Goal: Entertainment & Leisure: Consume media (video, audio)

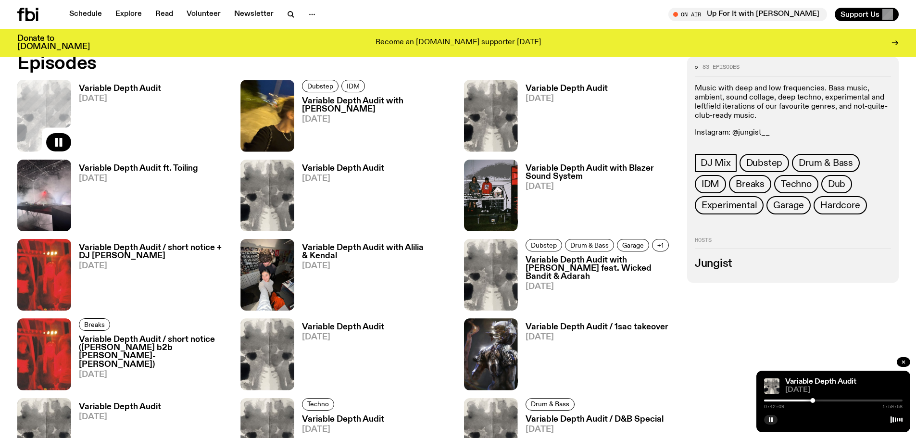
scroll to position [621, 0]
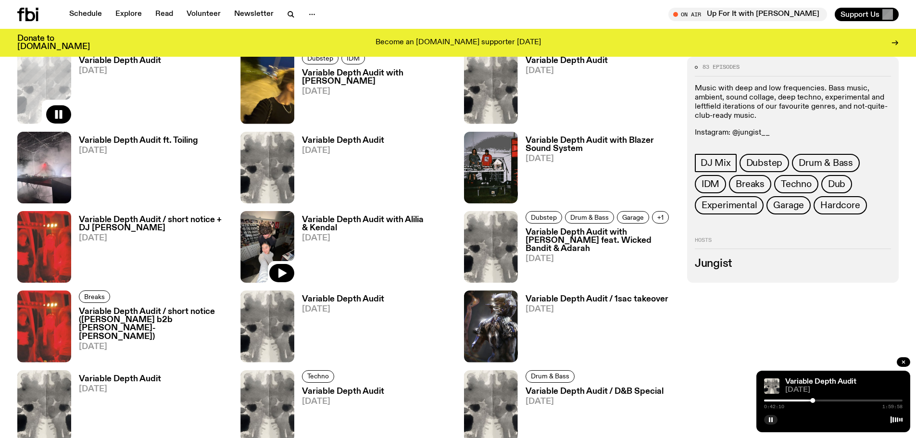
click at [279, 259] on img at bounding box center [267, 247] width 54 height 72
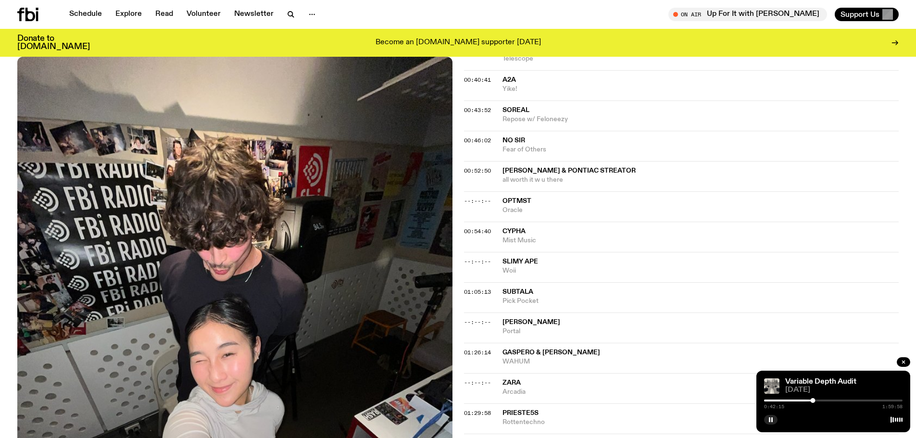
scroll to position [669, 0]
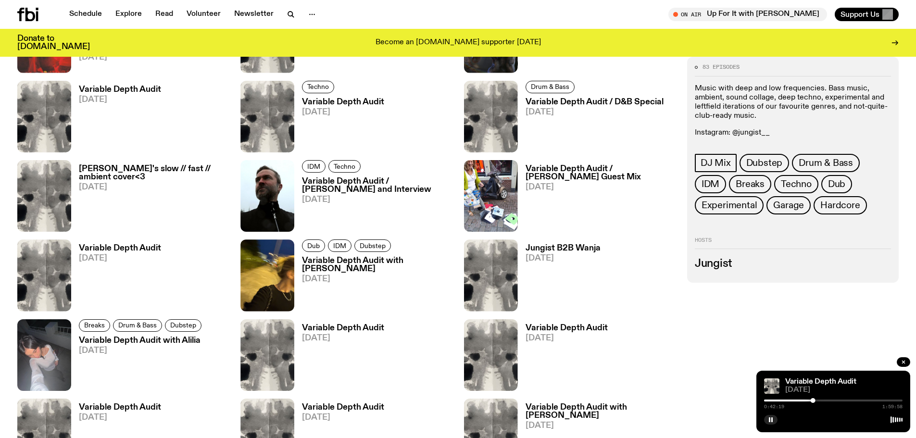
scroll to position [909, 0]
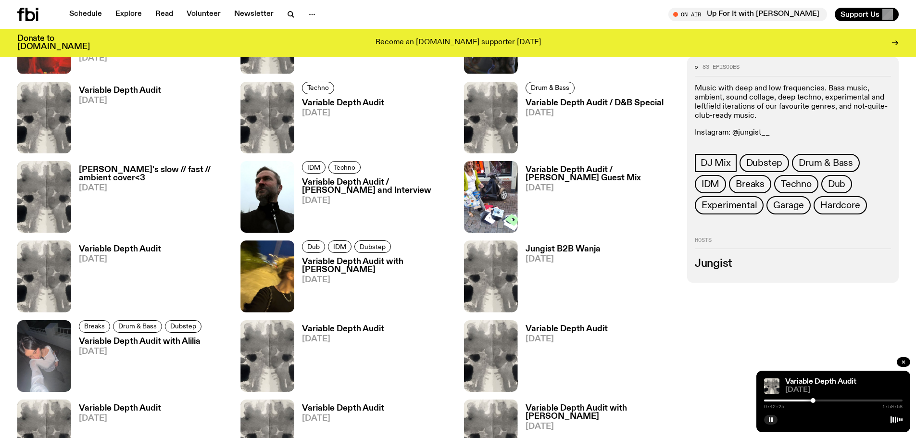
click at [831, 400] on div at bounding box center [833, 400] width 138 height 2
click at [853, 401] on div at bounding box center [833, 400] width 138 height 2
click at [286, 221] on icon "button" at bounding box center [282, 223] width 12 height 12
click at [772, 421] on rect "button" at bounding box center [771, 419] width 1 height 5
click at [768, 421] on icon "button" at bounding box center [771, 420] width 6 height 6
